Goal: Information Seeking & Learning: Compare options

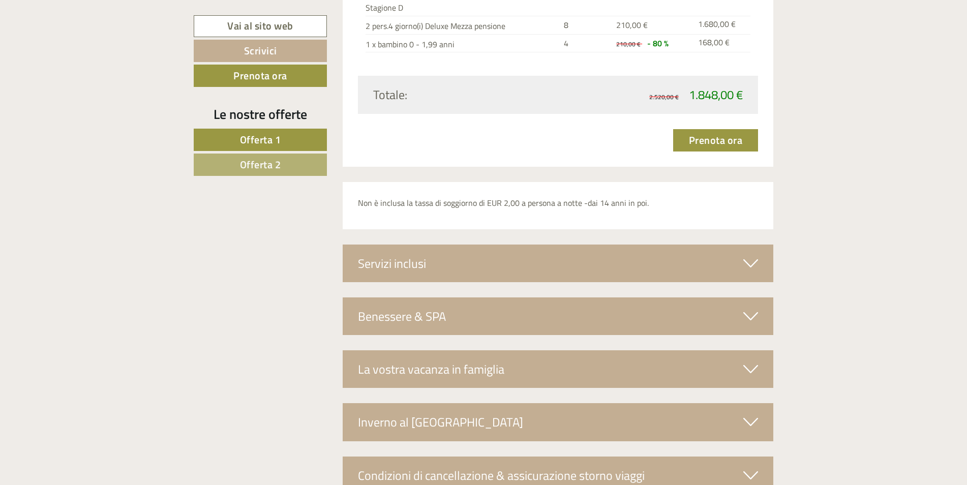
scroll to position [2549, 0]
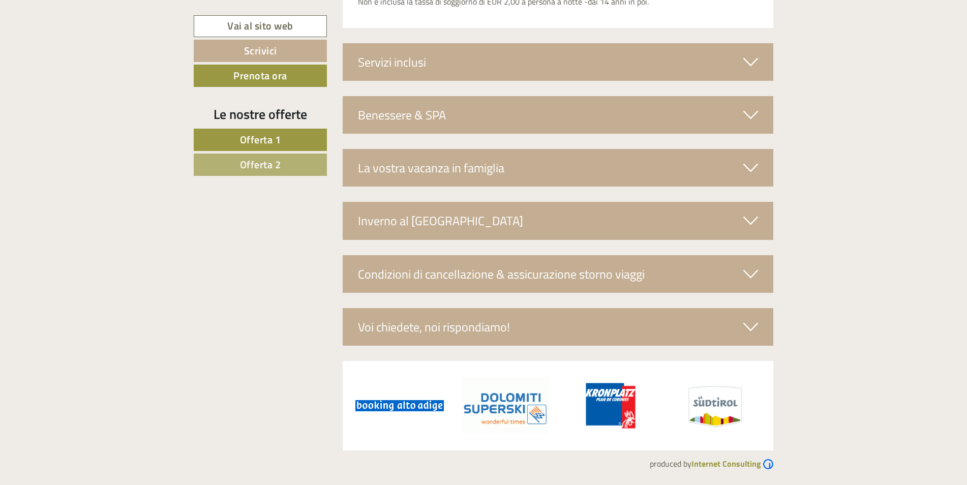
click at [751, 116] on icon at bounding box center [750, 114] width 15 height 17
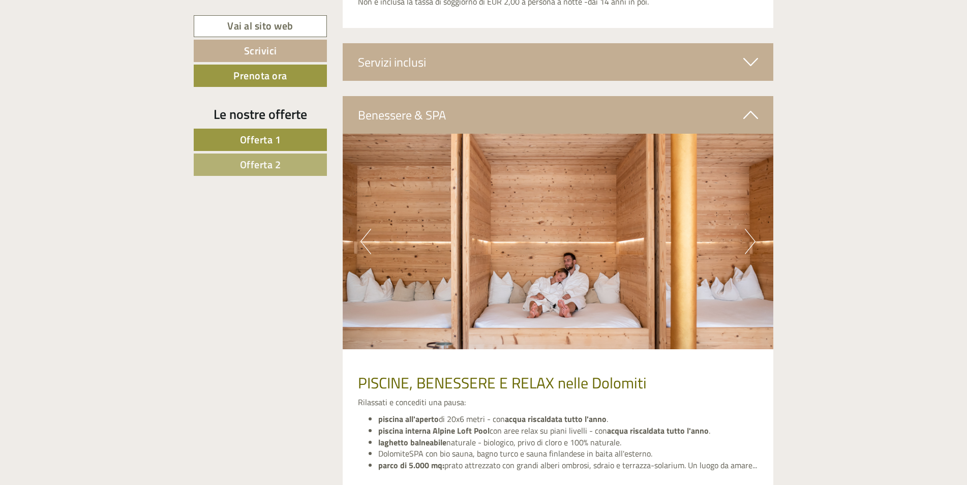
click at [748, 240] on button "Next" at bounding box center [750, 241] width 11 height 25
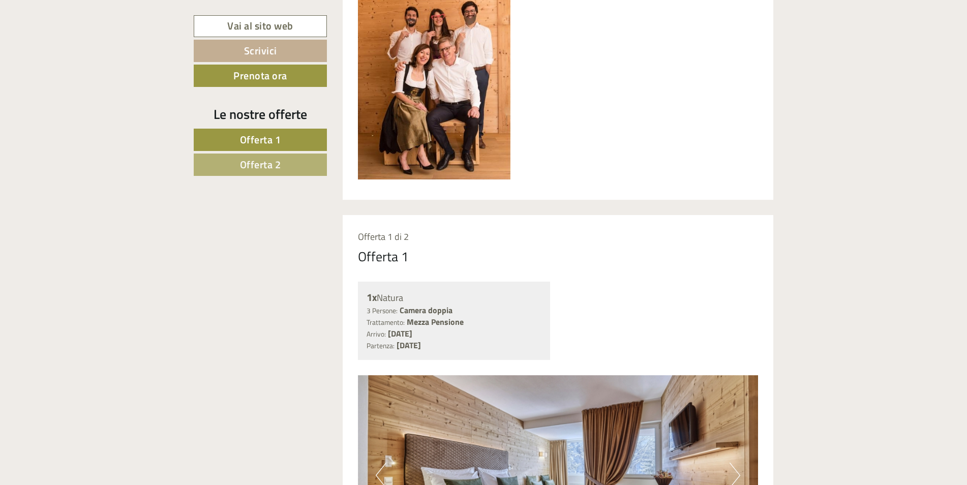
scroll to position [620, 0]
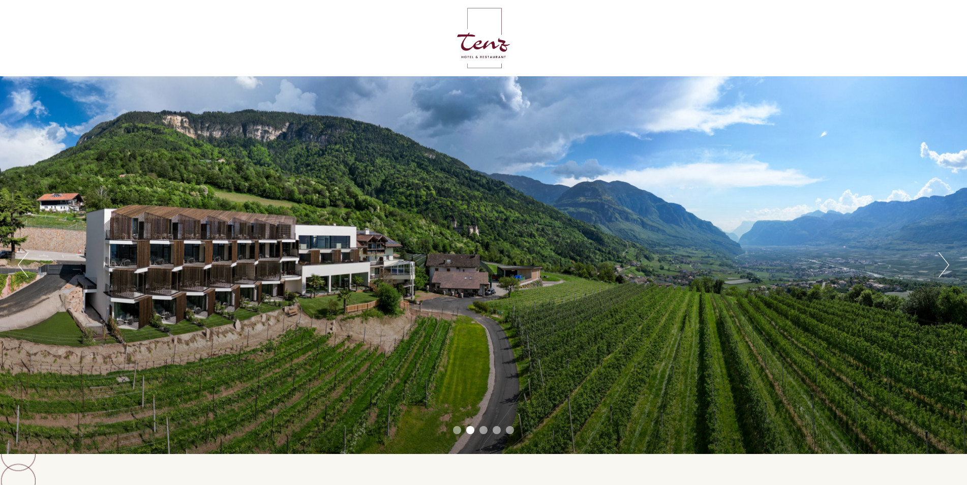
click at [479, 45] on div at bounding box center [483, 38] width 569 height 66
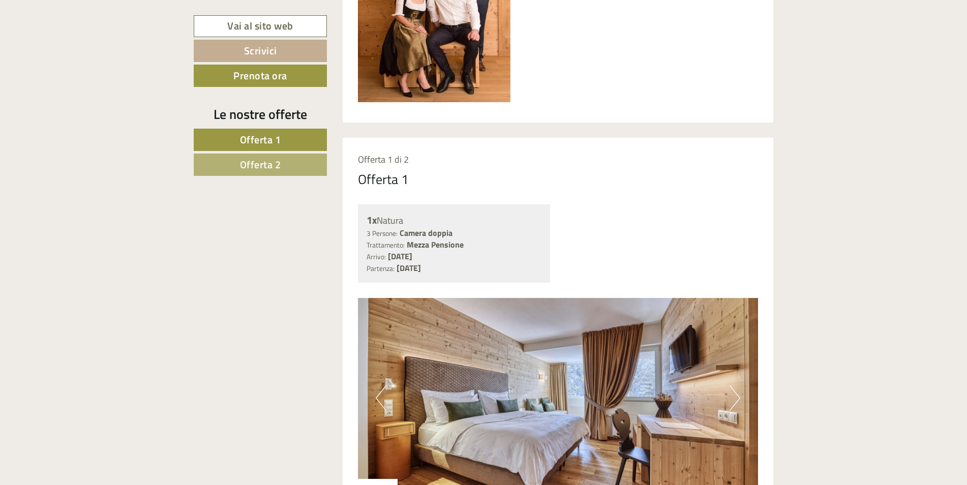
scroll to position [712, 0]
